Goal: Information Seeking & Learning: Learn about a topic

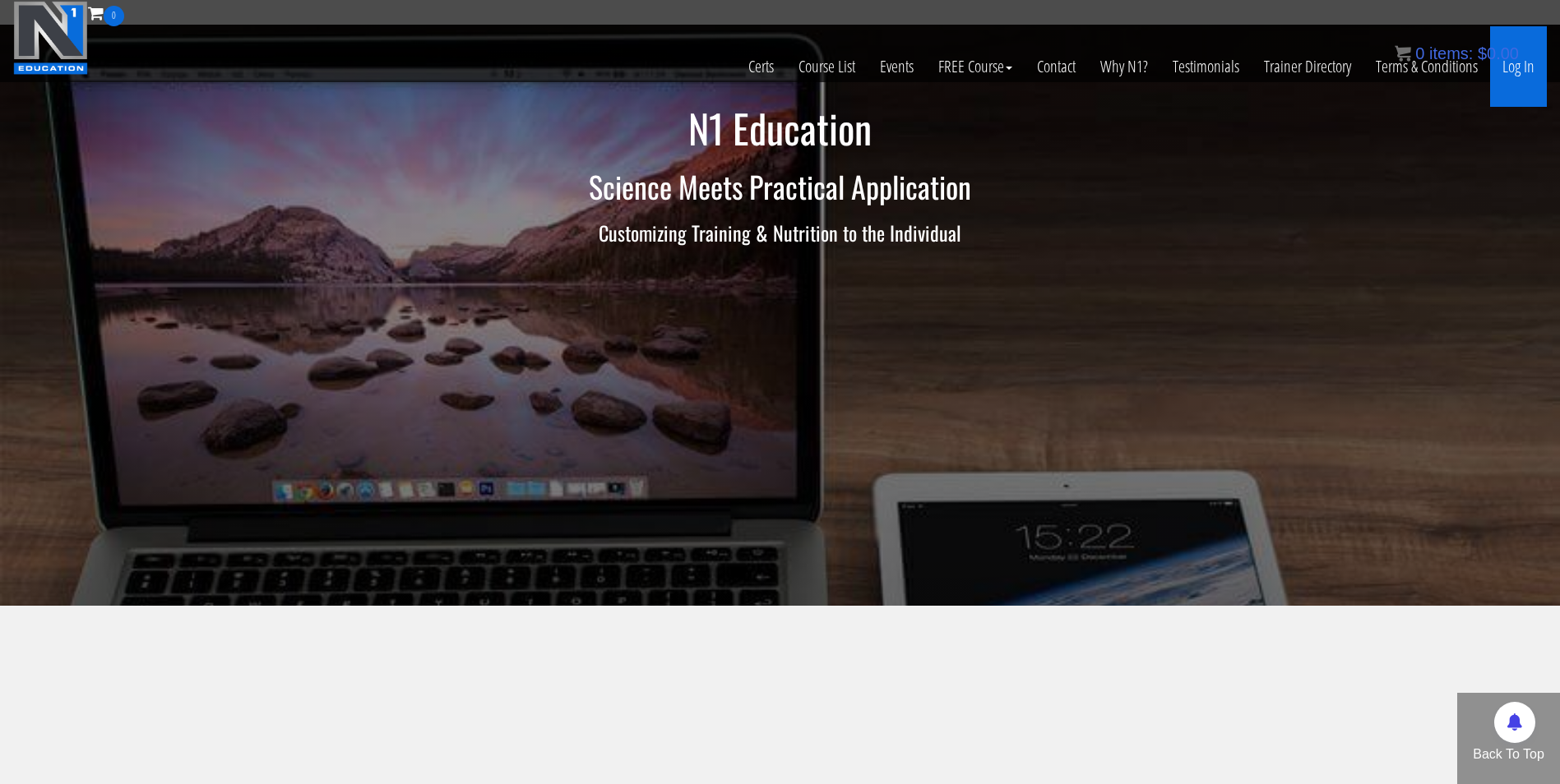
click at [1518, 72] on link "Log In" at bounding box center [1518, 66] width 57 height 81
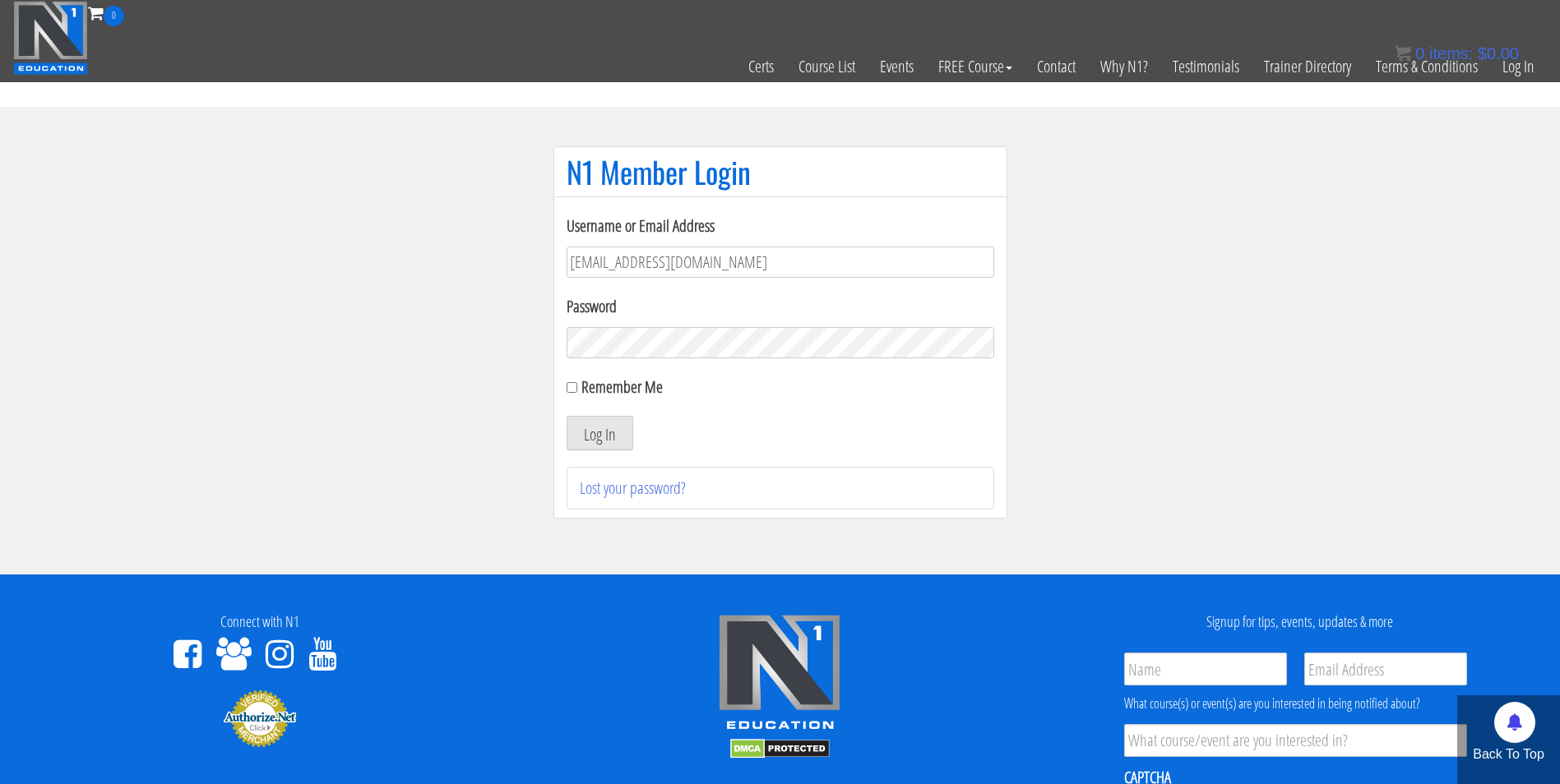
type input "darrennuzzo@gmail.com"
click at [567, 416] on button "Log In" at bounding box center [600, 434] width 67 height 34
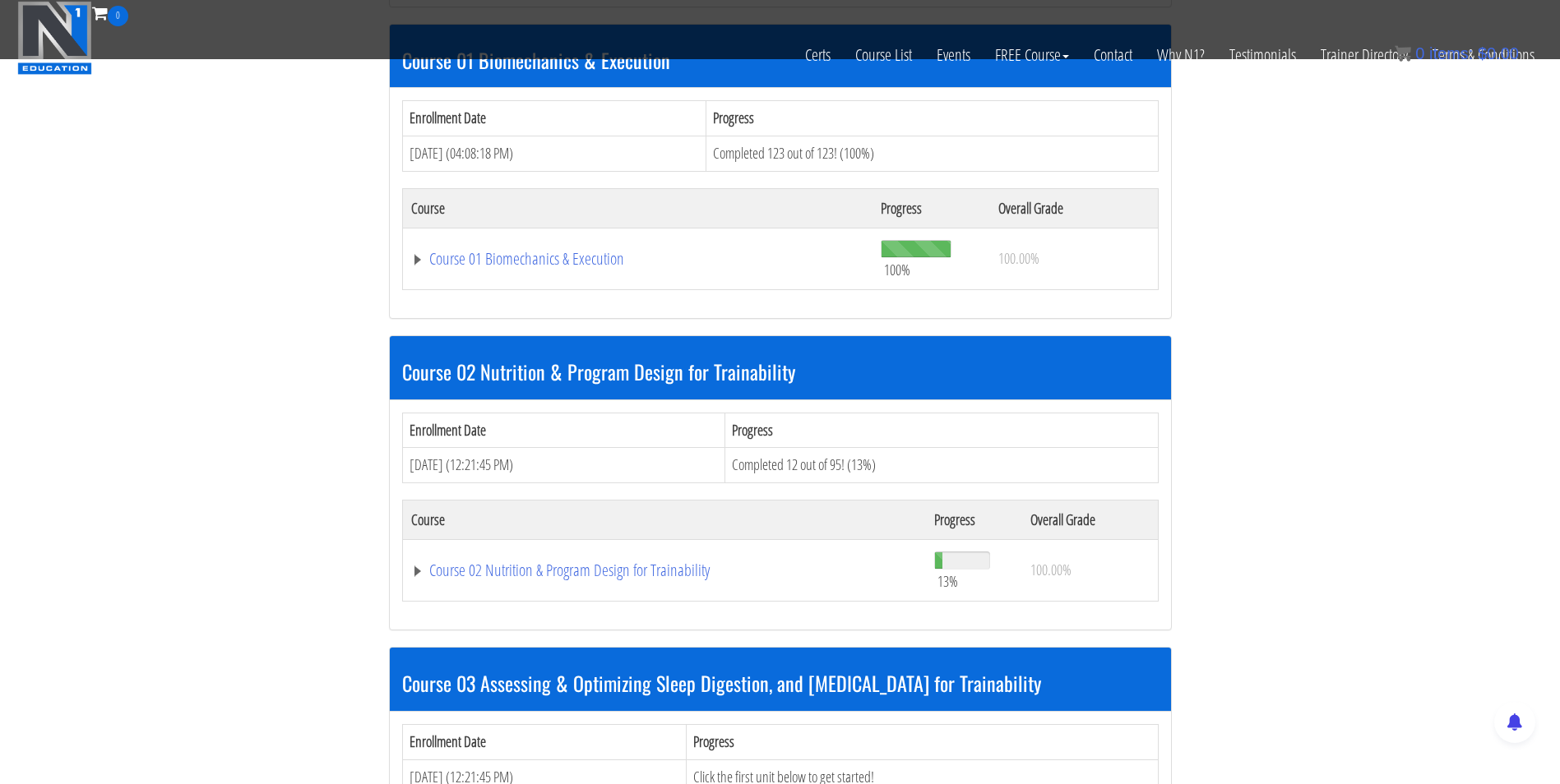
scroll to position [531, 0]
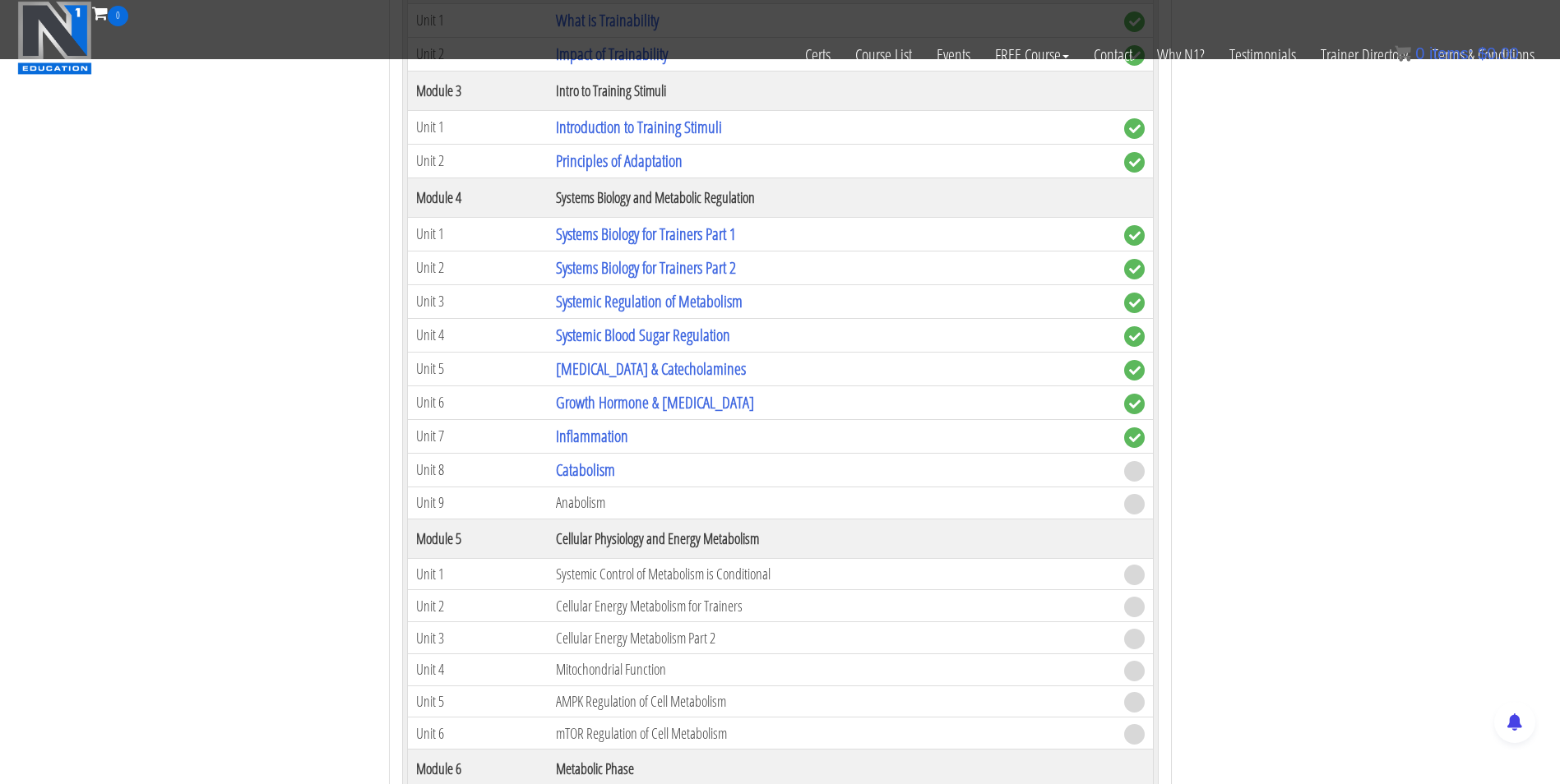
scroll to position [1279, 0]
click at [608, 446] on link "Inflammation" at bounding box center [592, 436] width 72 height 23
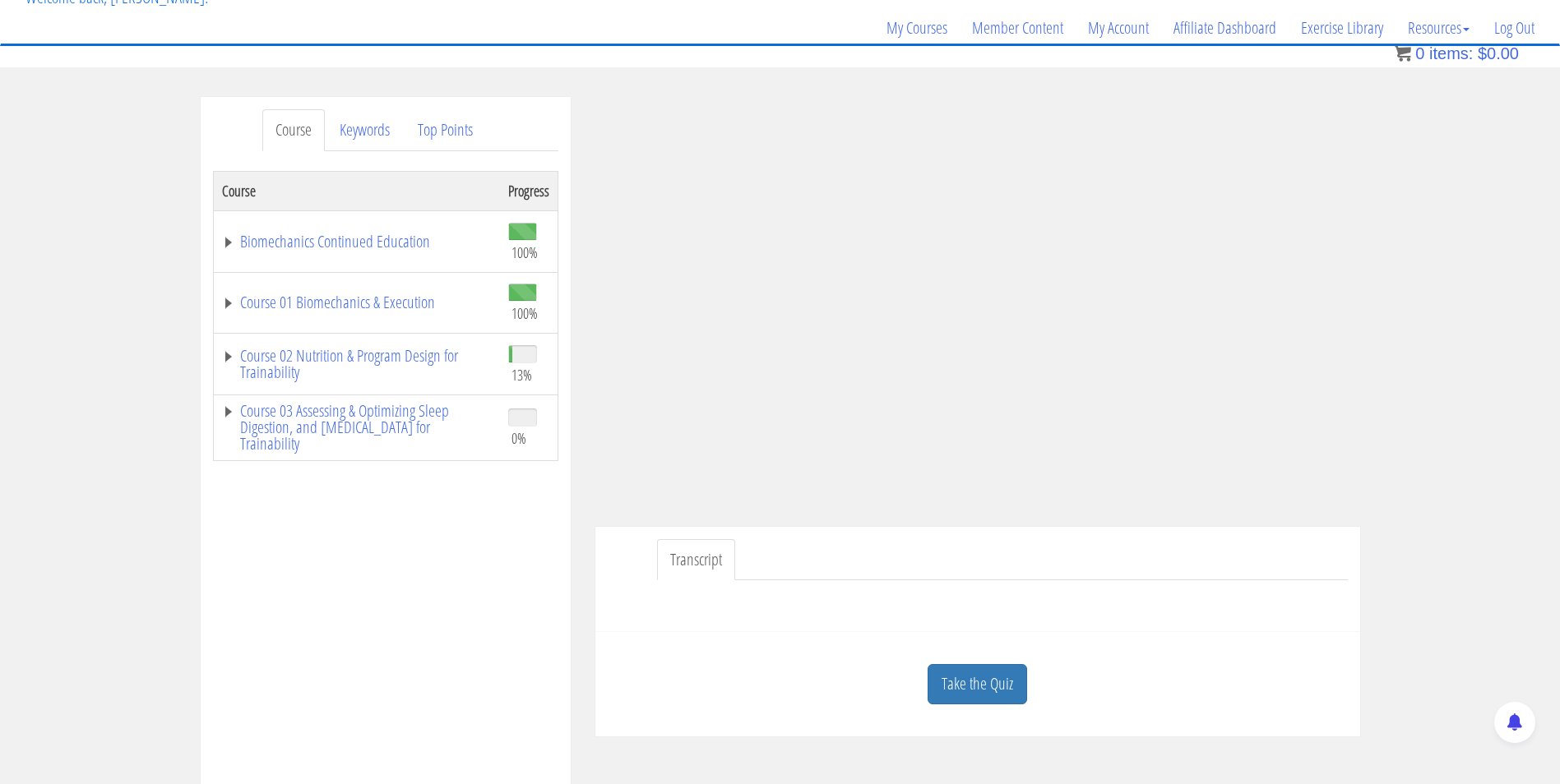
scroll to position [117, 0]
click at [1134, 577] on ul "Transcript" at bounding box center [1002, 562] width 691 height 42
click at [514, 515] on div "Course Progress Biomechanics Continued Education 100% Module 1 Continued Educat…" at bounding box center [385, 584] width 345 height 822
click at [1403, 181] on div "Course Keywords Top Points Course Progress Biomechanics Continued Education 100…" at bounding box center [780, 563] width 1560 height 929
click at [368, 355] on link "Course 02 Nutrition & Program Design for Trainability" at bounding box center [357, 366] width 270 height 33
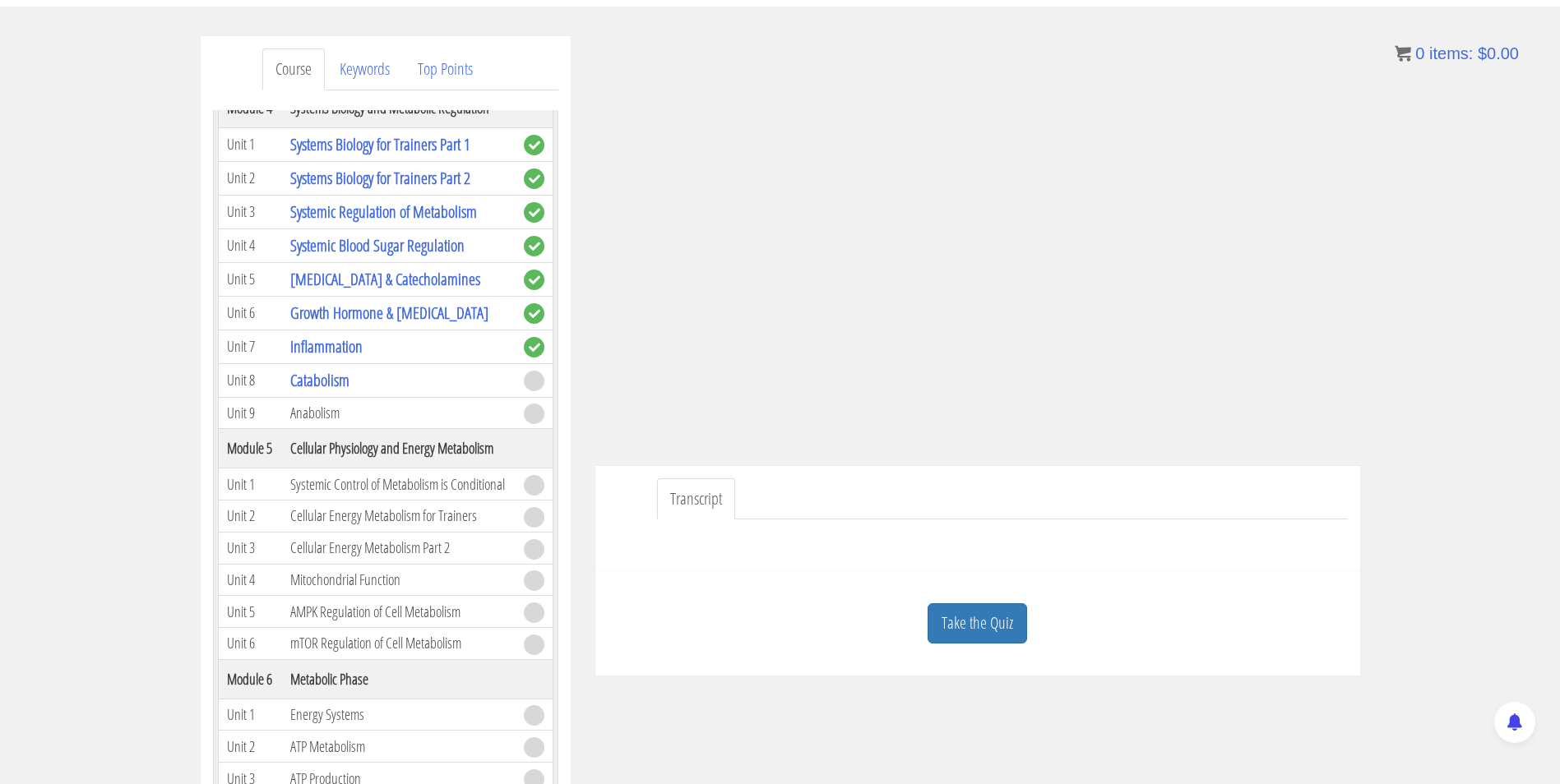
scroll to position [569, 0]
click at [319, 383] on link "Catabolism" at bounding box center [320, 383] width 59 height 23
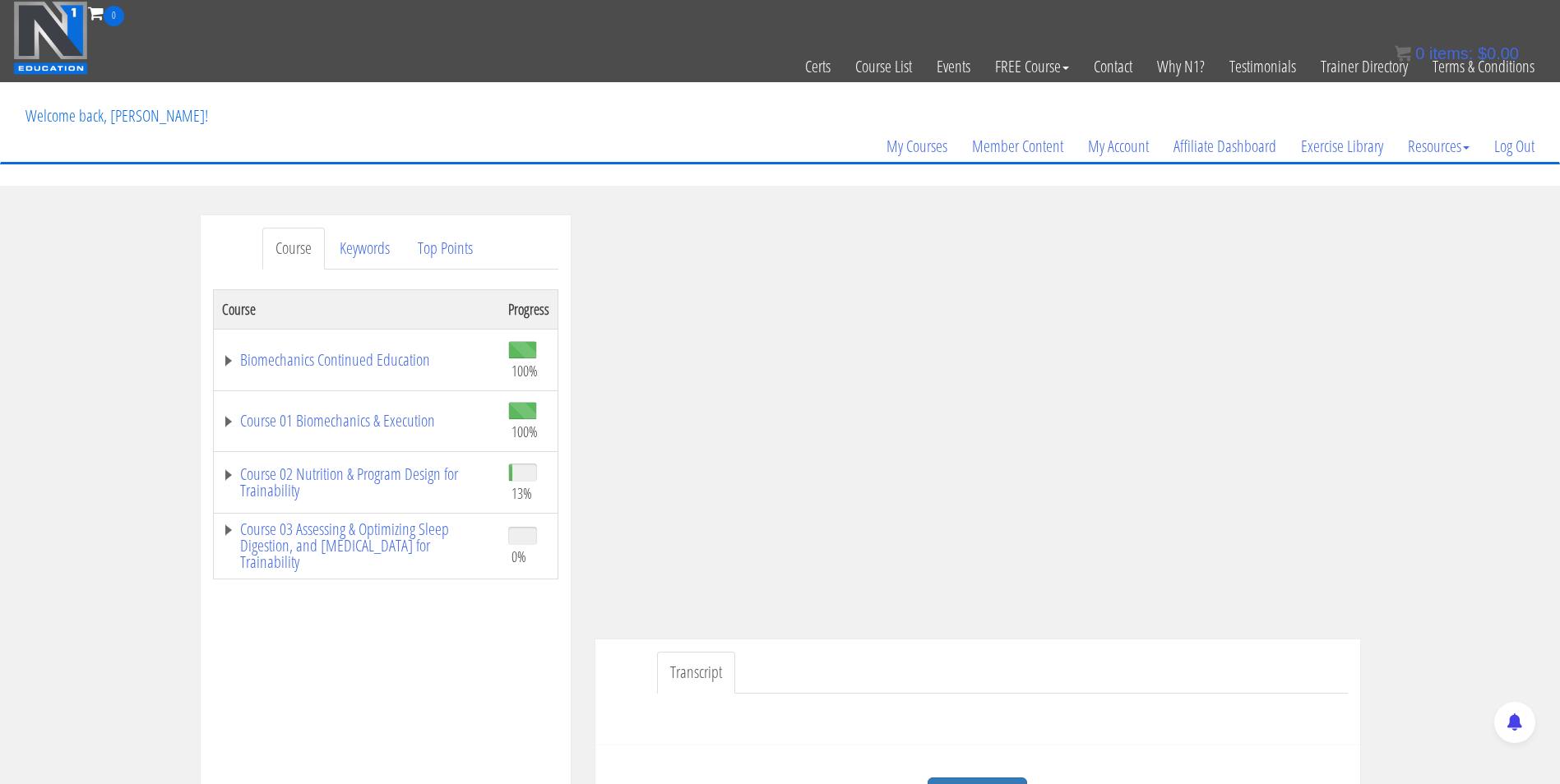
click at [533, 715] on div "Course Progress Biomechanics Continued Education 100% Module 1 Continued Educat…" at bounding box center [385, 701] width 345 height 822
